Goal: Check status

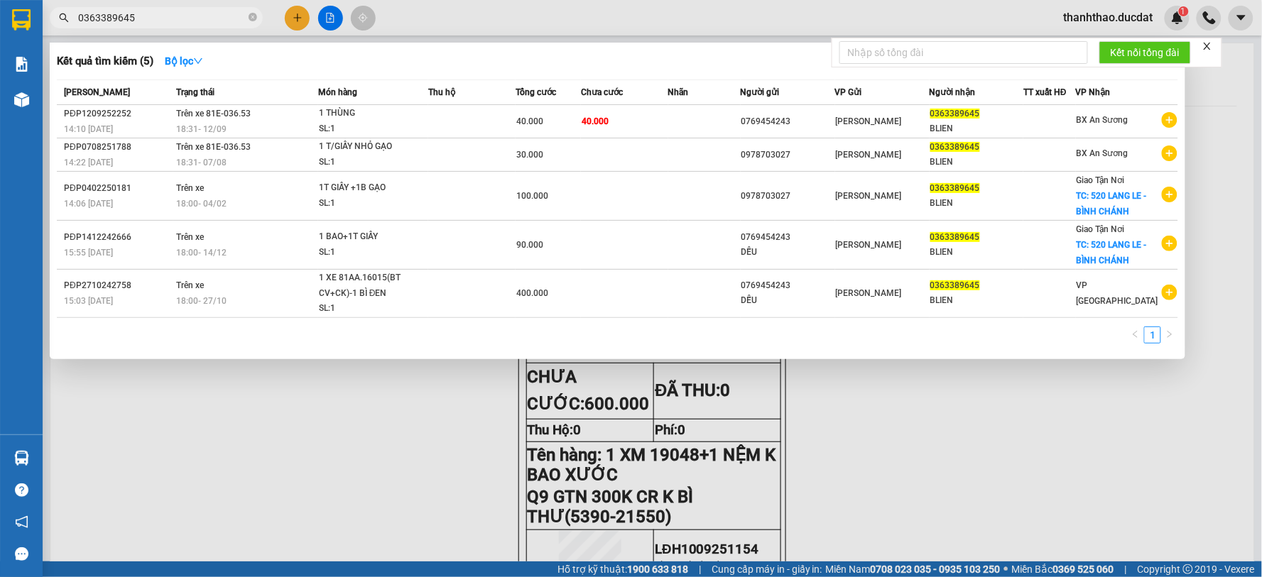
click at [253, 18] on icon "close-circle" at bounding box center [252, 17] width 9 height 9
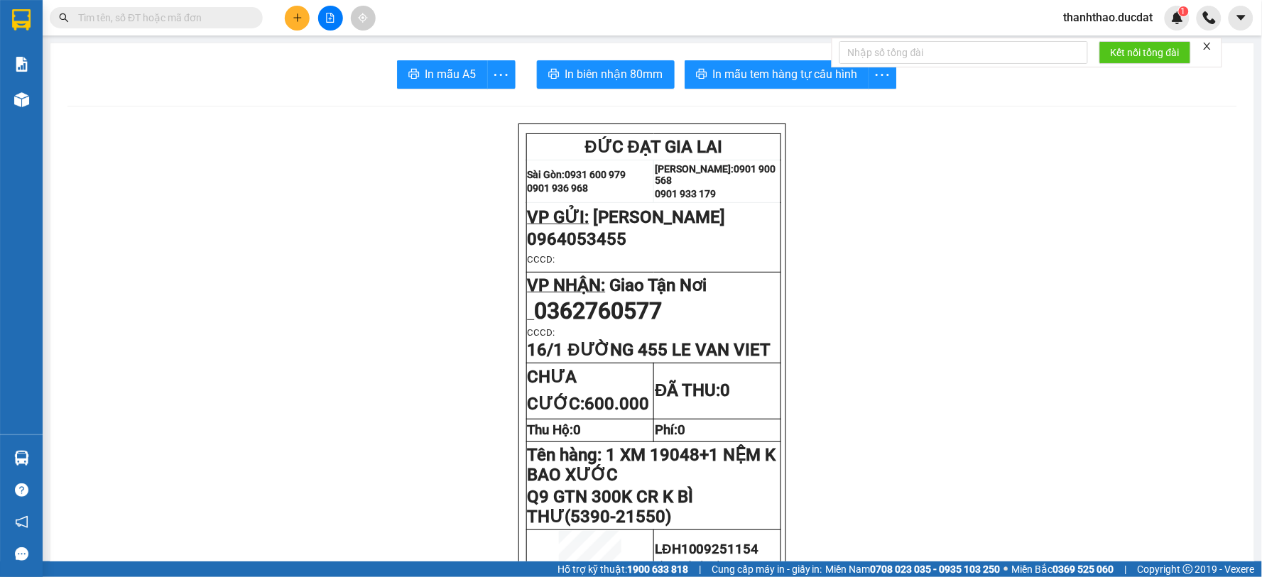
click at [225, 19] on input "text" at bounding box center [162, 18] width 168 height 16
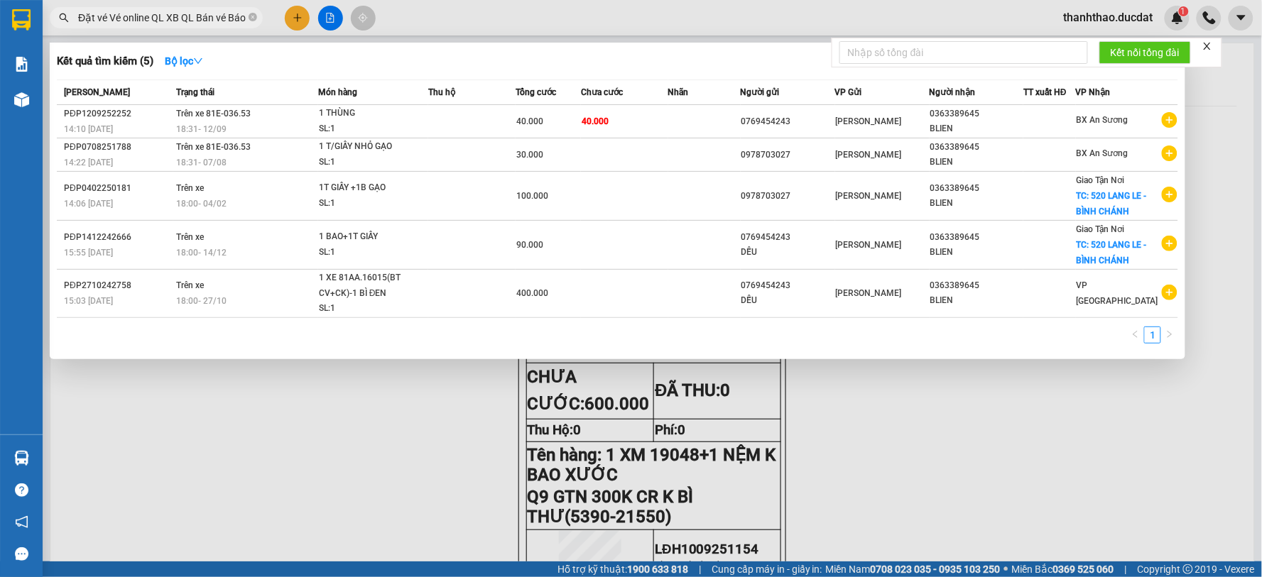
scroll to position [0, 516]
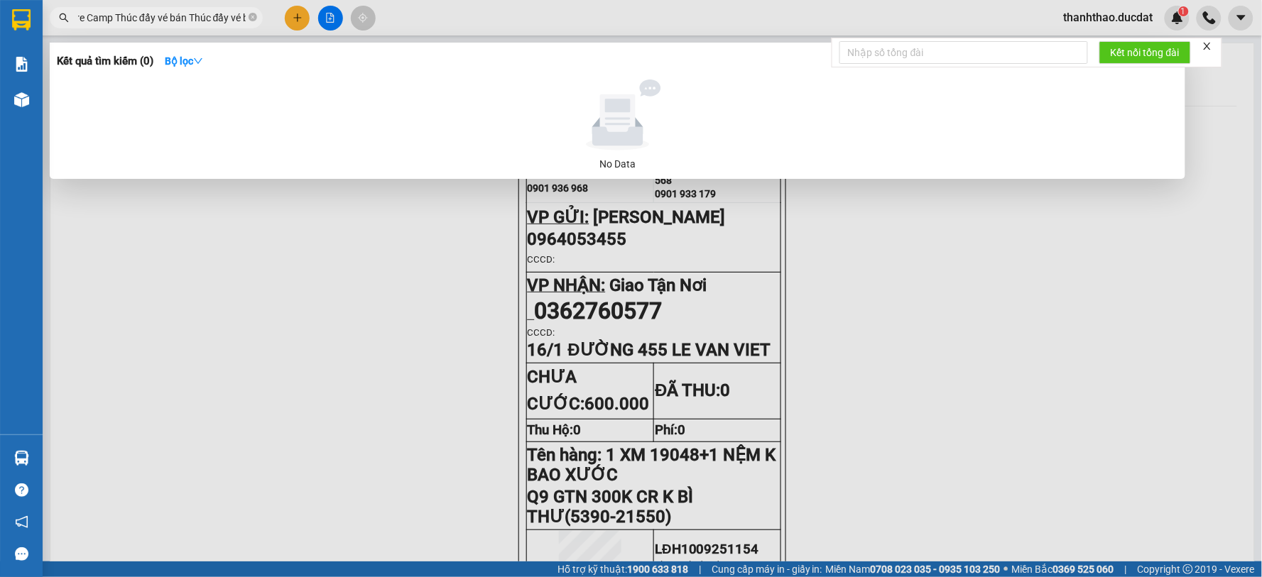
drag, startPoint x: 193, startPoint y: 17, endPoint x: 64, endPoint y: 21, distance: 129.3
click at [64, 21] on div "Đặt vé Vé online QL XB QL Bán vé Báo cáo Nhân sự QL Xe Cài đặt vexere-campVexer…" at bounding box center [138, 17] width 277 height 21
drag, startPoint x: 95, startPoint y: 16, endPoint x: 187, endPoint y: 24, distance: 92.6
click at [187, 24] on input "Đặt vé Vé online QL XB QL Bán vé Báo cáo Nhân sự QL Xe Cài đặt vexere-campVexer…" at bounding box center [162, 18] width 168 height 16
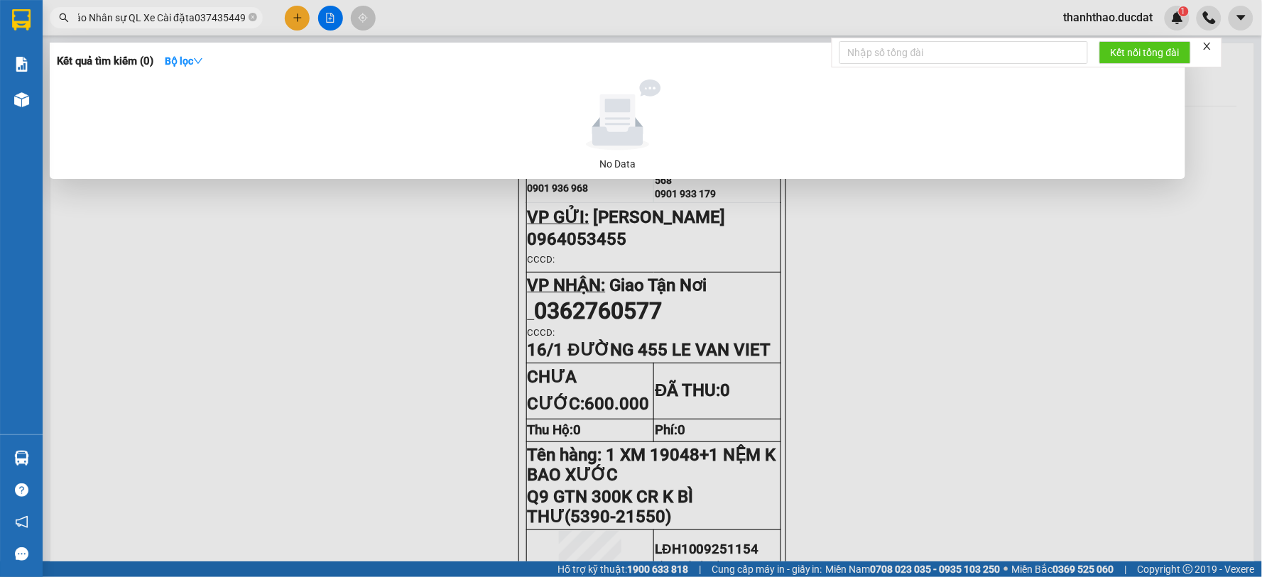
scroll to position [0, 0]
drag, startPoint x: 185, startPoint y: 17, endPoint x: 0, endPoint y: 23, distance: 185.4
click at [0, 25] on section "Kết quả tìm kiếm ( 0 ) Bộ lọc No Data Đặt vé Vé online QL XB QL Bán vé Báo cáo …" at bounding box center [631, 288] width 1262 height 577
type input "Đặt vé Vé online QL XB QL Bán vé Báo cáo Nhân sự QL Xe Cài đặta0374354498"
click at [268, 65] on div "Kết quả tìm kiếm ( 0 ) Bộ lọc" at bounding box center [617, 61] width 1121 height 23
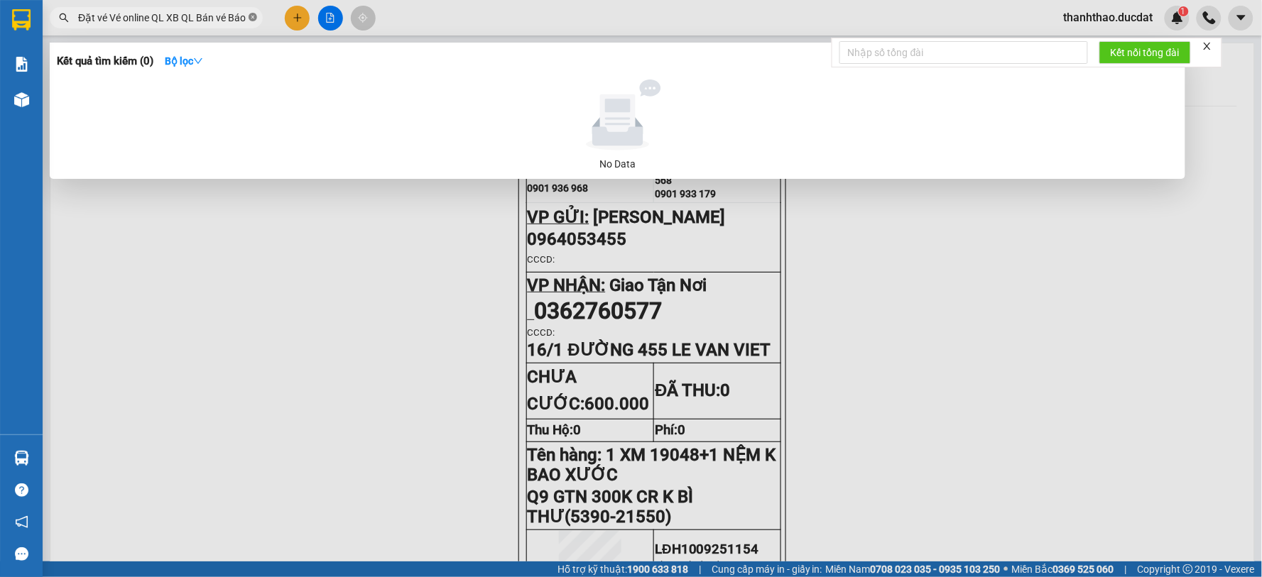
click at [253, 18] on icon "close-circle" at bounding box center [252, 17] width 9 height 9
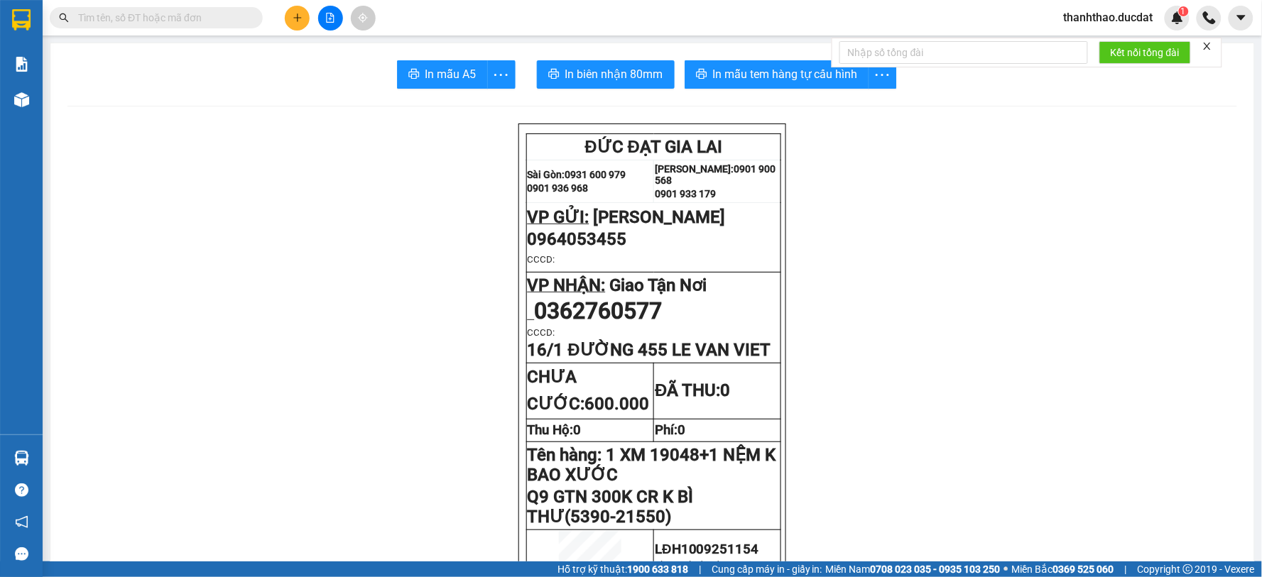
click at [188, 11] on input "text" at bounding box center [162, 18] width 168 height 16
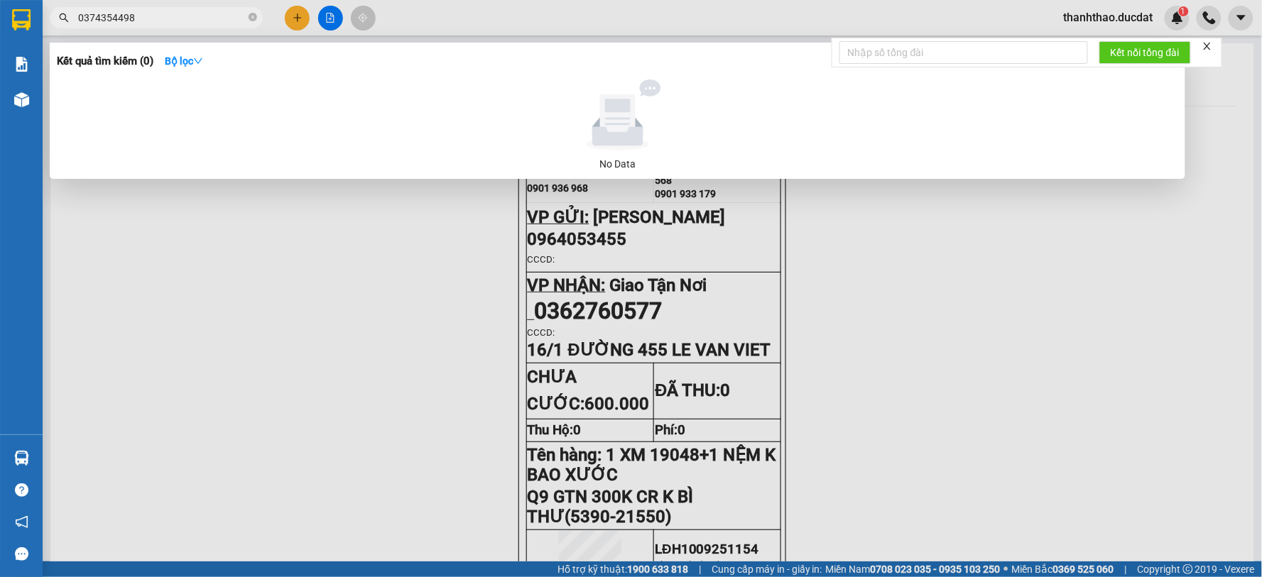
type input "0374354498"
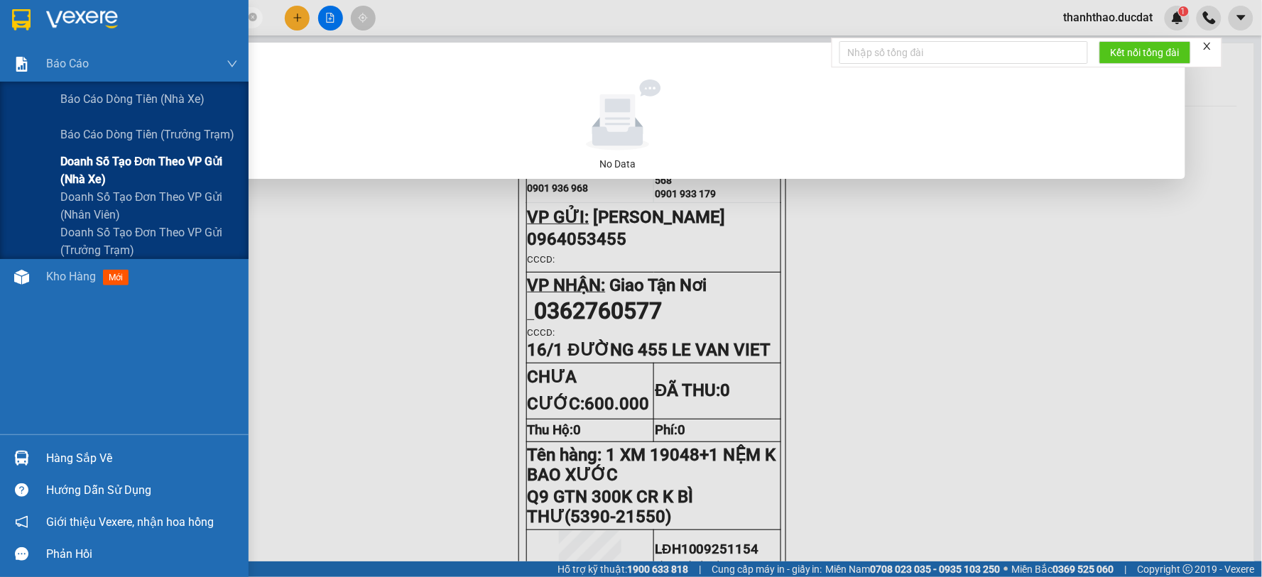
click at [91, 176] on span "Doanh số tạo đơn theo VP gửi (nhà xe)" at bounding box center [148, 170] width 177 height 35
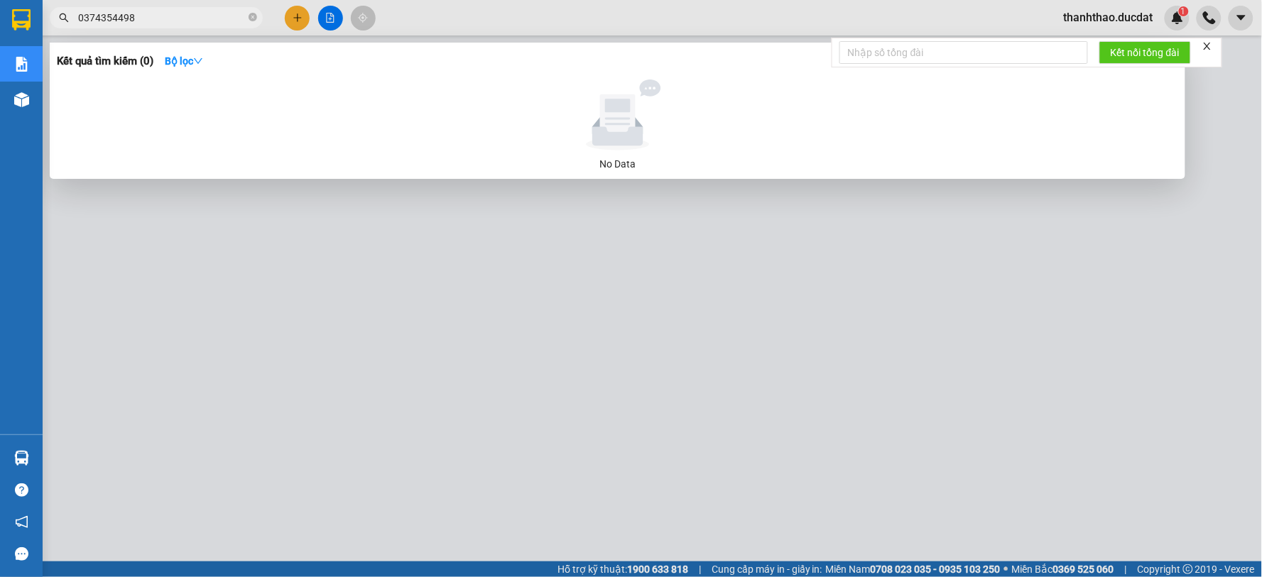
click at [934, 275] on div at bounding box center [631, 288] width 1262 height 577
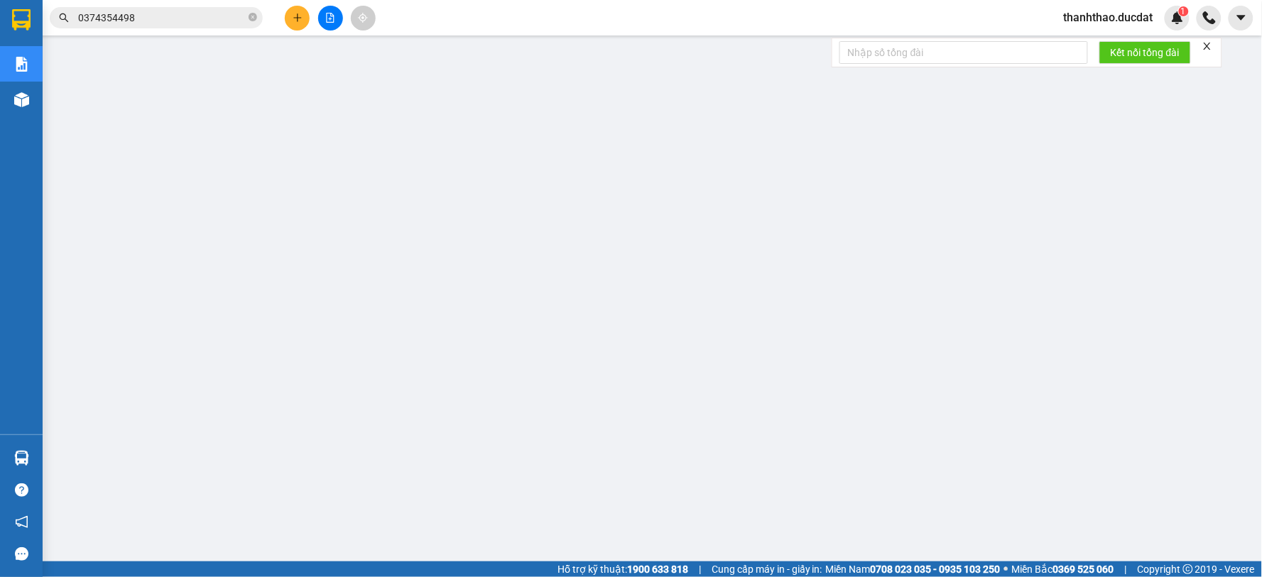
drag, startPoint x: 256, startPoint y: 16, endPoint x: 231, endPoint y: 18, distance: 24.9
click at [256, 16] on icon "close-circle" at bounding box center [252, 17] width 9 height 9
click at [207, 18] on input "text" at bounding box center [162, 18] width 168 height 16
paste input "942399770"
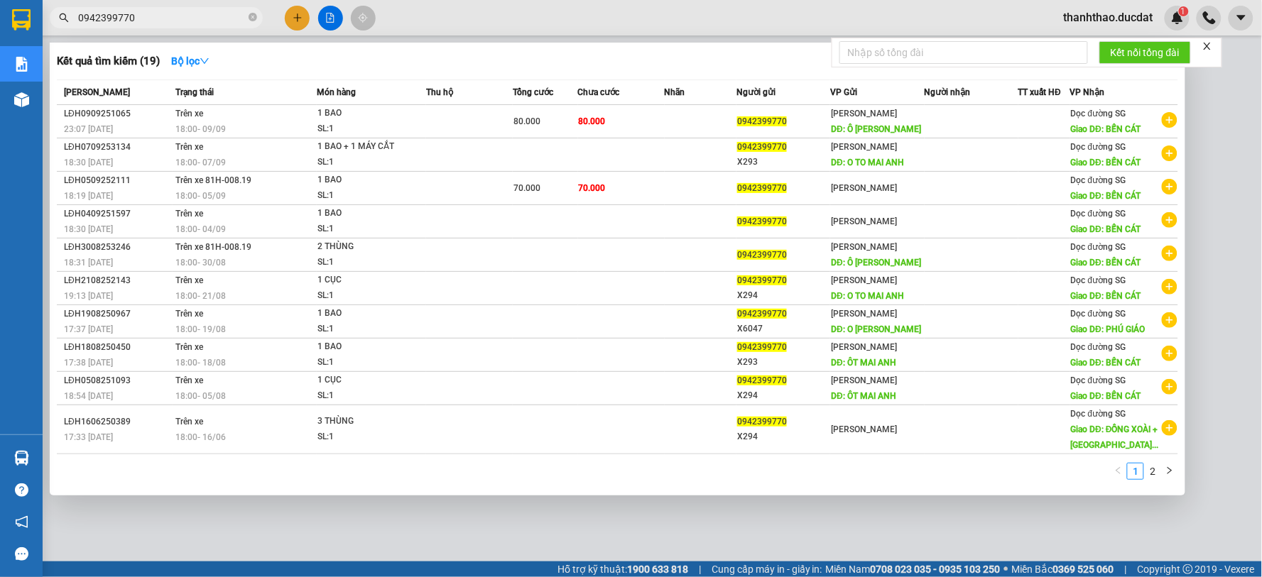
type input "0942399770"
click at [251, 18] on icon "close-circle" at bounding box center [252, 17] width 9 height 9
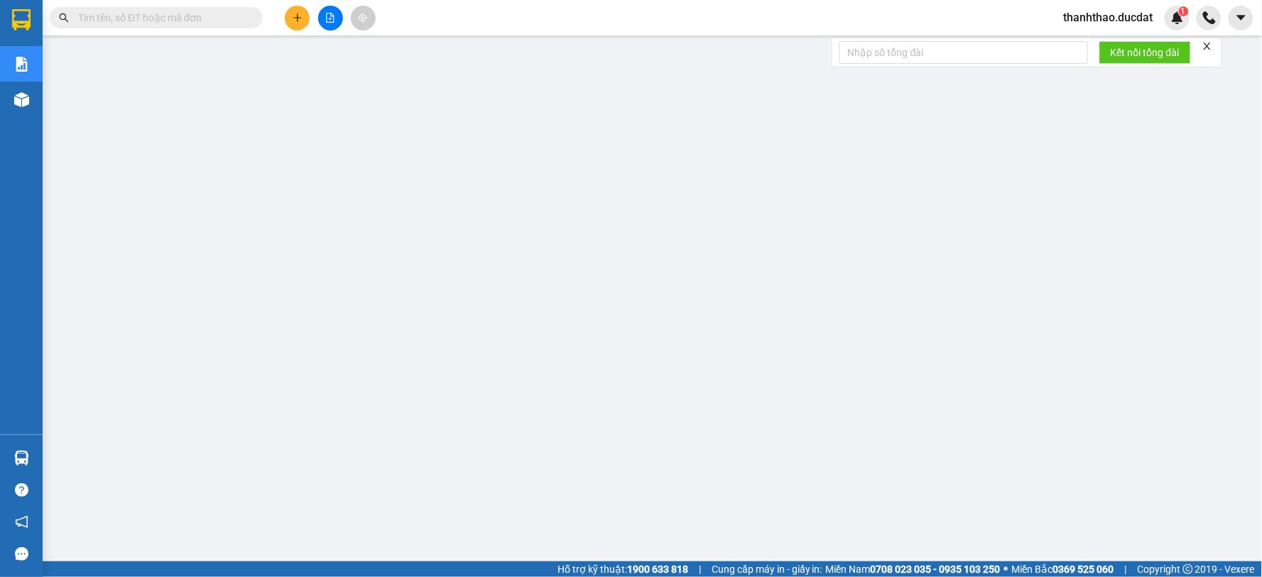
drag, startPoint x: 175, startPoint y: 21, endPoint x: 164, endPoint y: 15, distance: 13.0
click at [169, 18] on input "text" at bounding box center [162, 18] width 168 height 16
paste input "334079260"
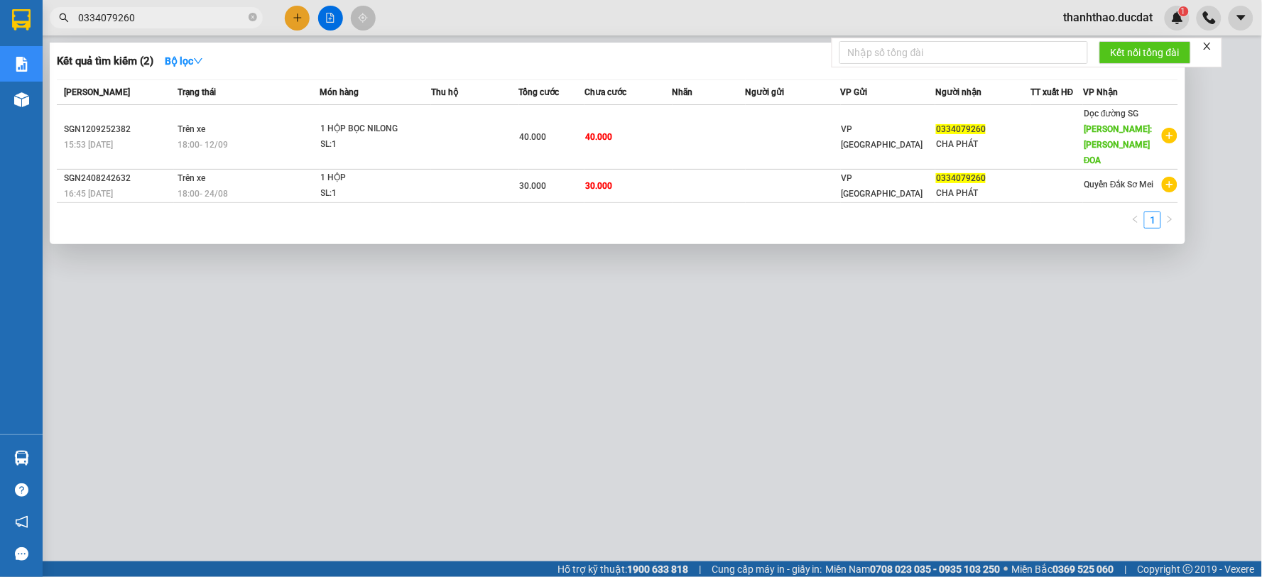
type input "0334079260"
click at [253, 16] on icon "close-circle" at bounding box center [252, 17] width 9 height 9
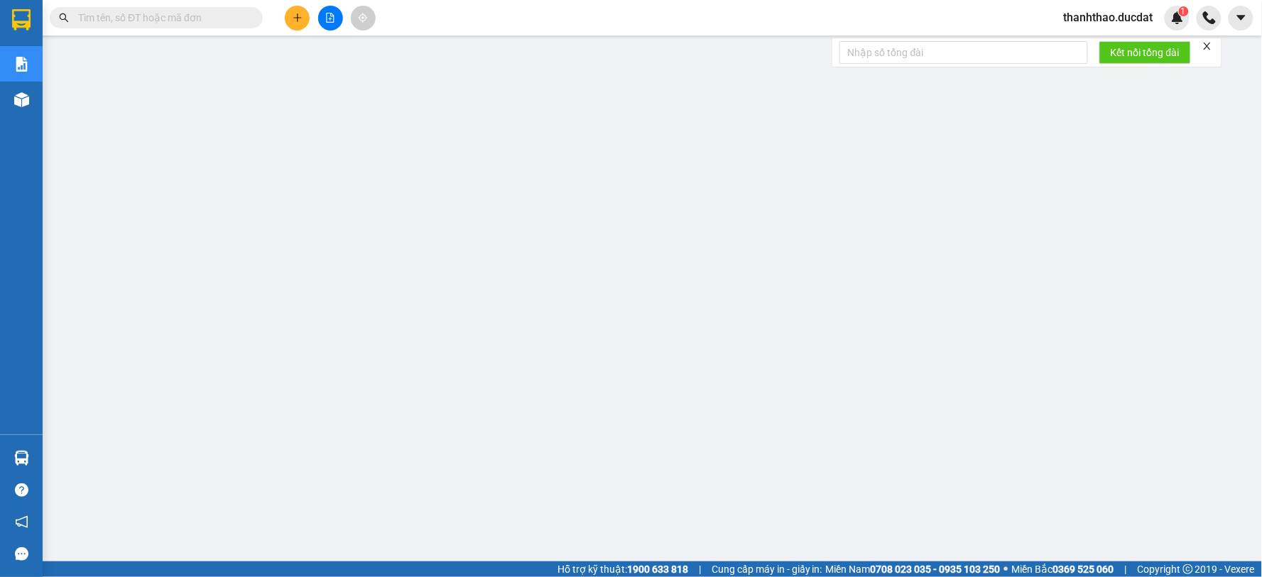
click at [178, 18] on input "text" at bounding box center [162, 18] width 168 height 16
paste input "347359716"
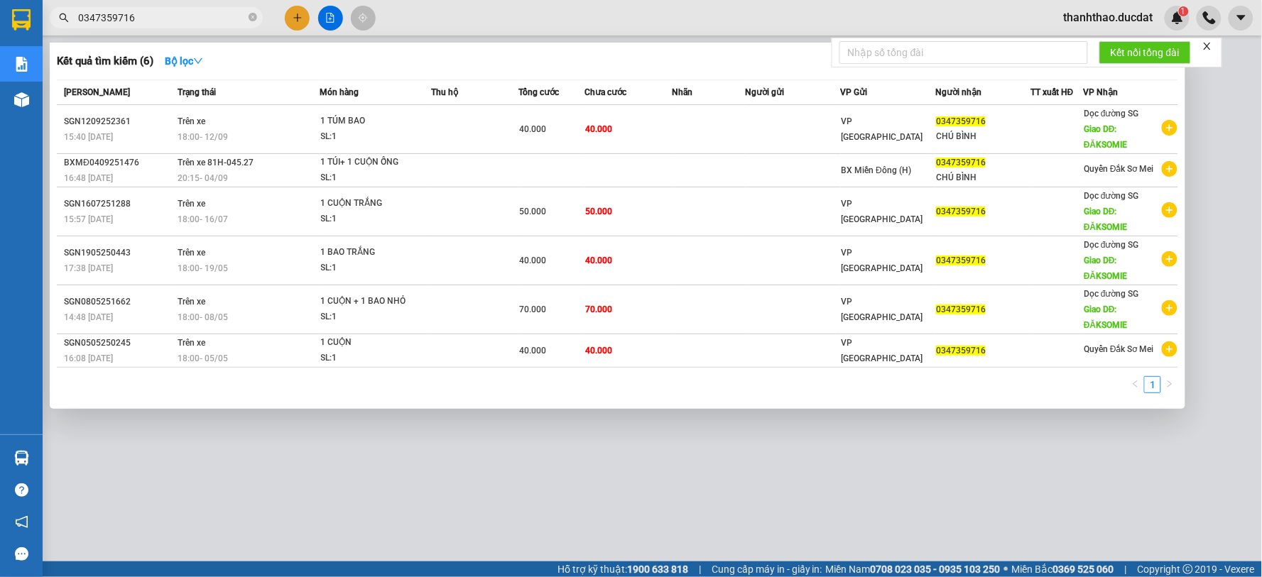
type input "0347359716"
drag, startPoint x: 253, startPoint y: 16, endPoint x: 226, endPoint y: 23, distance: 27.9
click at [252, 16] on icon "close-circle" at bounding box center [252, 17] width 9 height 9
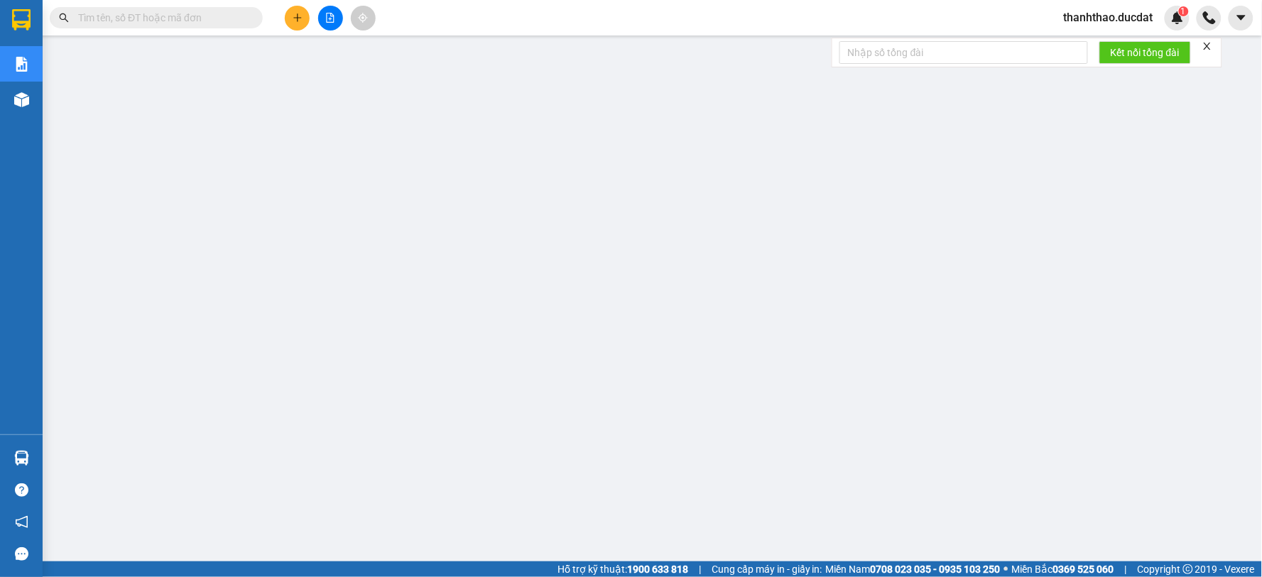
click at [196, 22] on input "text" at bounding box center [162, 18] width 168 height 16
paste input "965406679"
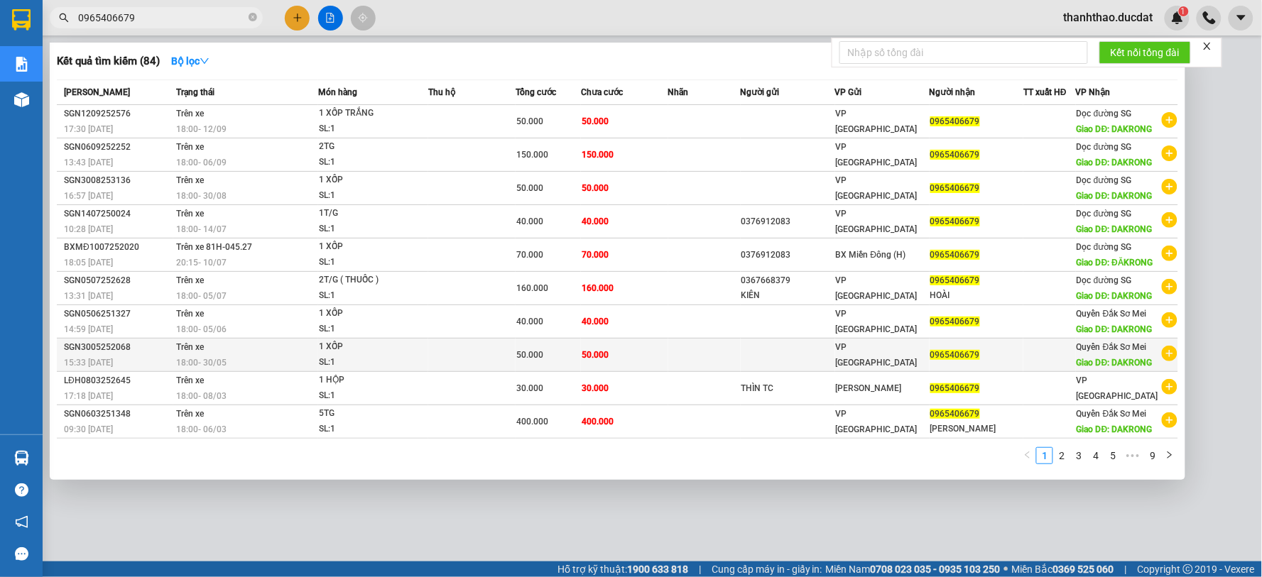
scroll to position [126, 0]
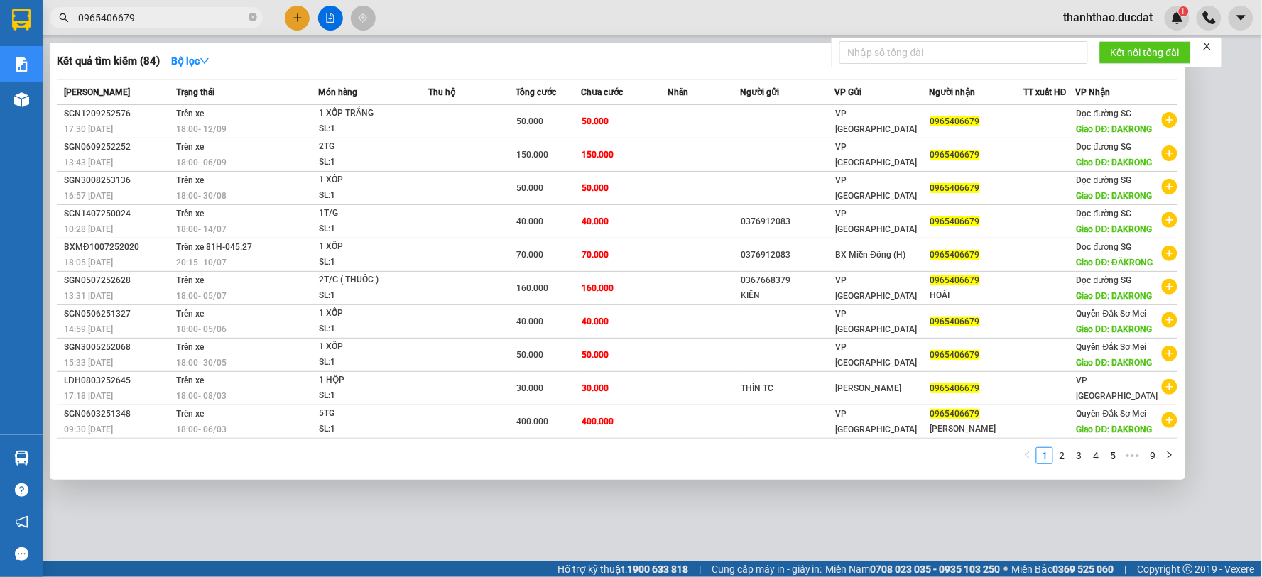
type input "0965406679"
click at [253, 19] on icon "close-circle" at bounding box center [252, 17] width 9 height 9
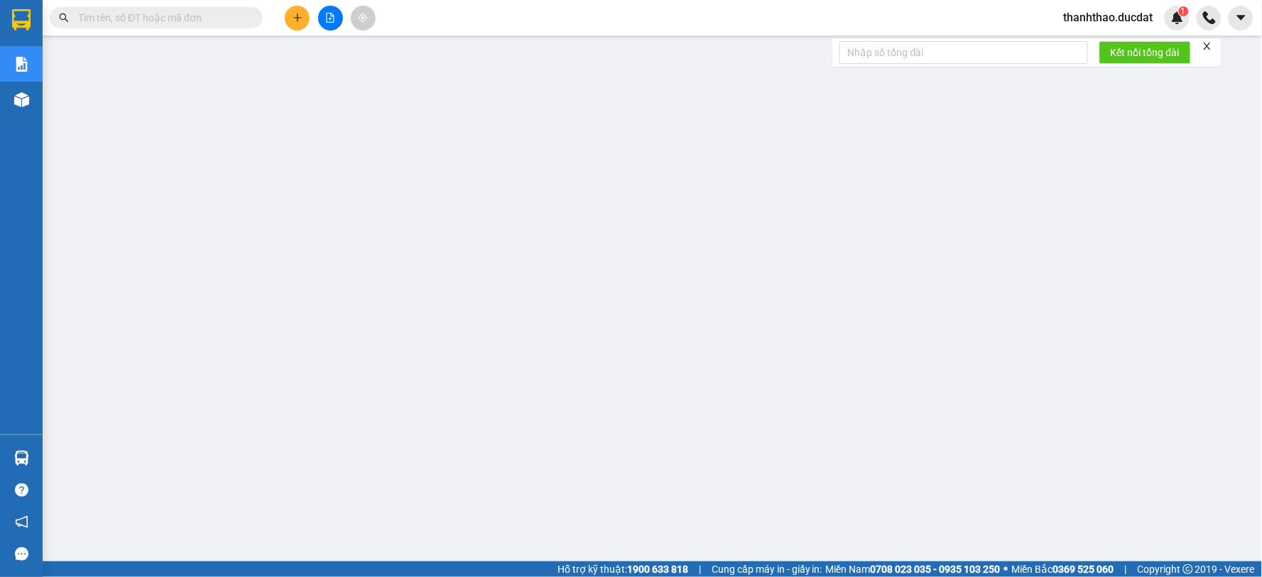
click at [210, 18] on input "text" at bounding box center [162, 18] width 168 height 16
paste input "971762675"
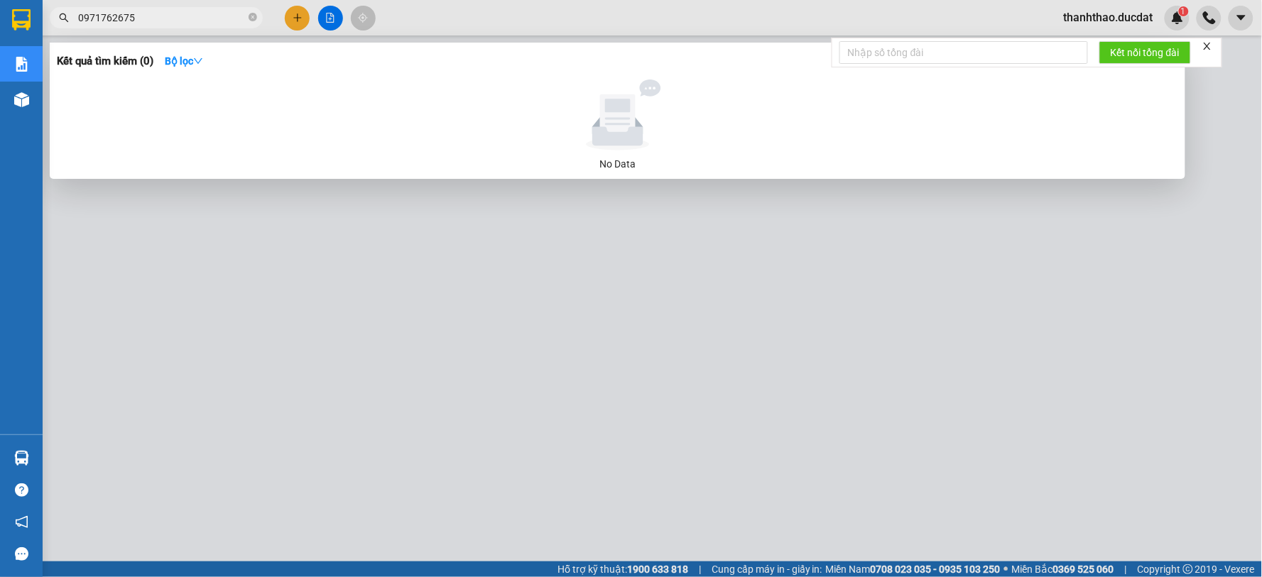
type input "0971762675"
click at [415, 360] on div at bounding box center [631, 288] width 1262 height 577
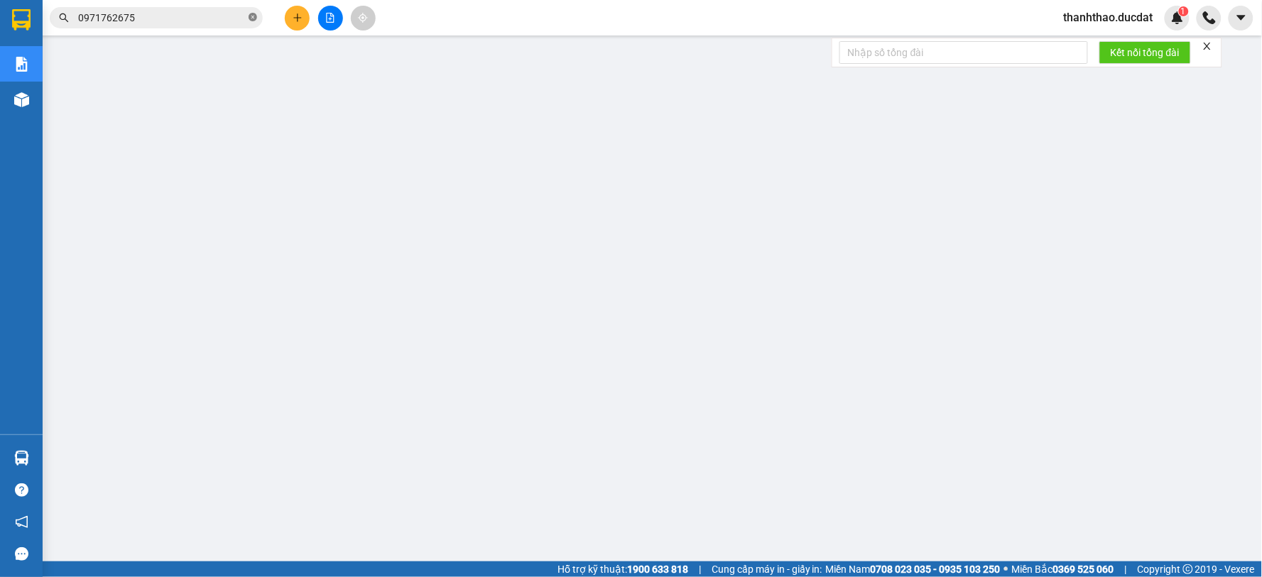
click at [252, 13] on icon "close-circle" at bounding box center [252, 17] width 9 height 9
click at [203, 16] on input "text" at bounding box center [162, 18] width 168 height 16
paste input "976730289"
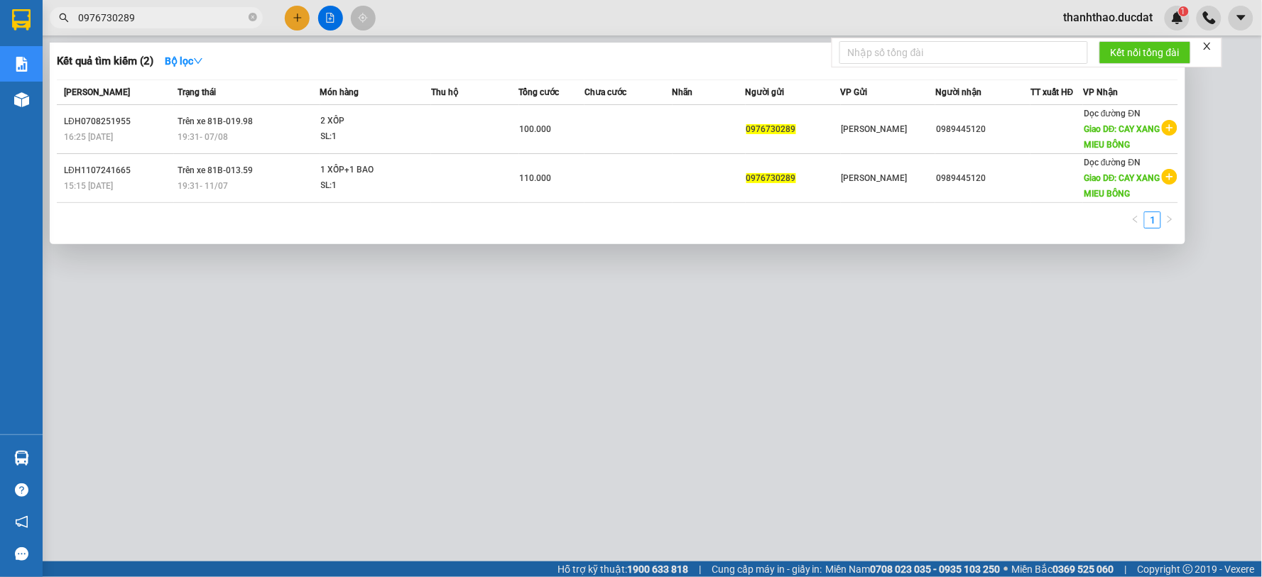
type input "0976730289"
click at [300, 15] on div at bounding box center [631, 288] width 1262 height 577
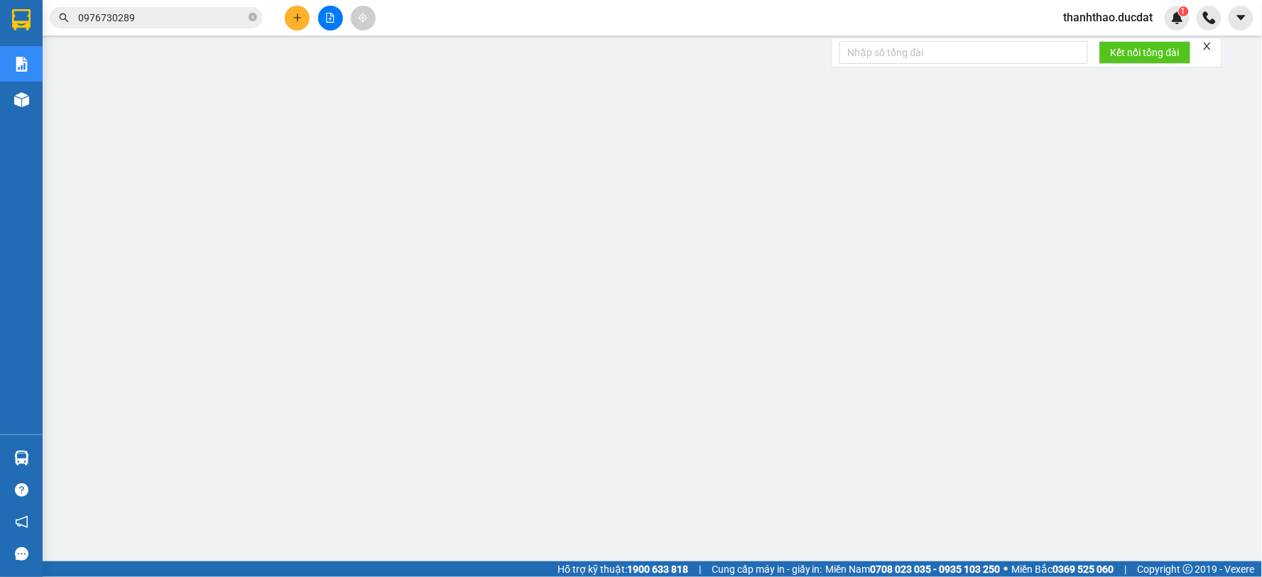
click at [250, 13] on icon "close-circle" at bounding box center [252, 17] width 9 height 9
drag, startPoint x: 225, startPoint y: 16, endPoint x: 249, endPoint y: 26, distance: 26.1
click at [225, 16] on input "text" at bounding box center [162, 18] width 168 height 16
paste input "971762675"
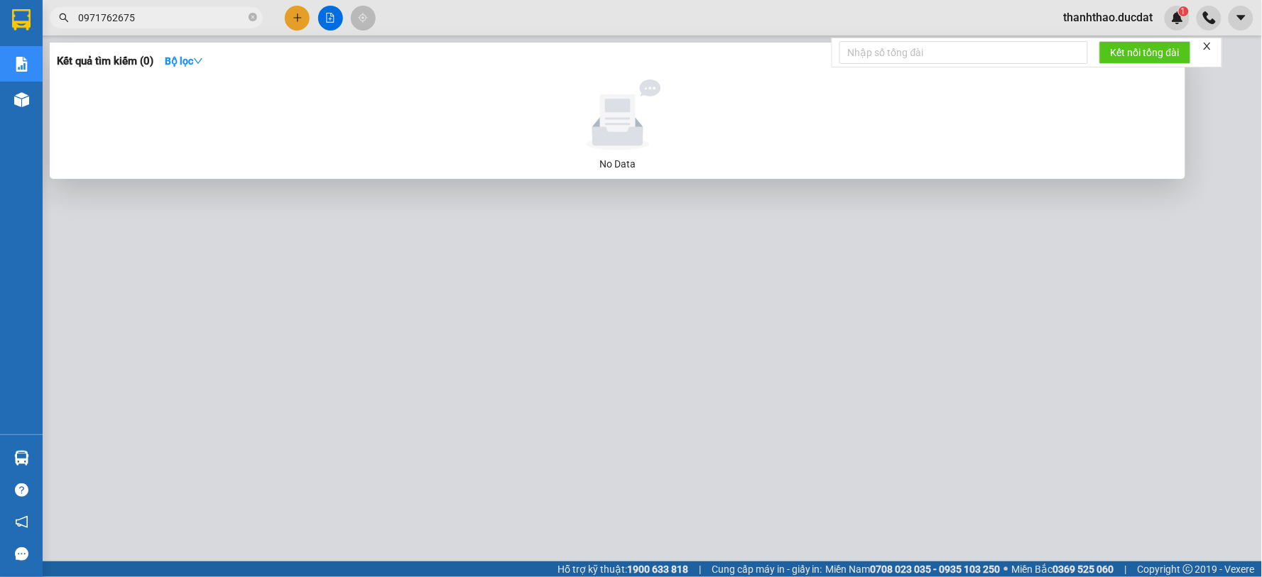
type input "0971762675"
